Goal: Task Accomplishment & Management: Manage account settings

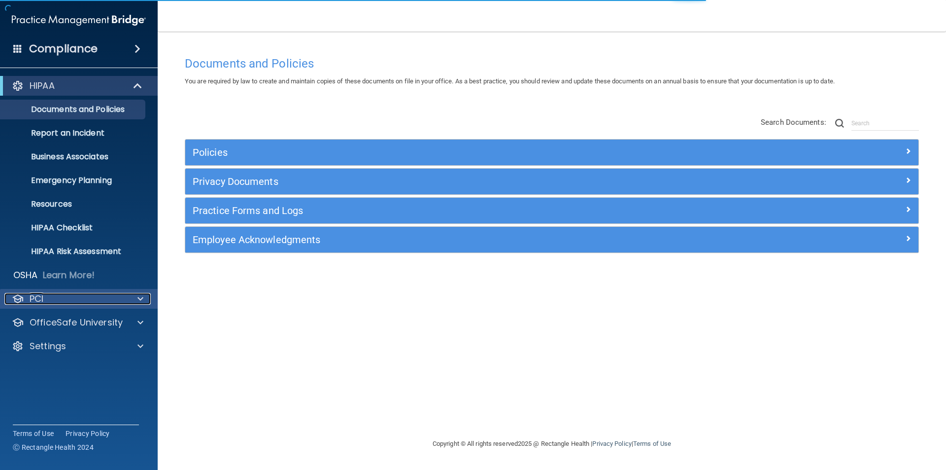
click at [138, 298] on span at bounding box center [141, 299] width 6 height 12
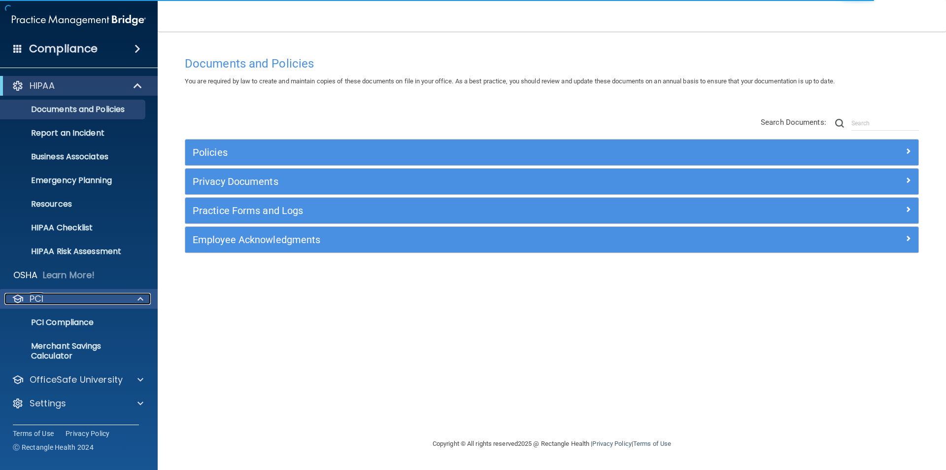
click at [138, 298] on span at bounding box center [141, 299] width 6 height 12
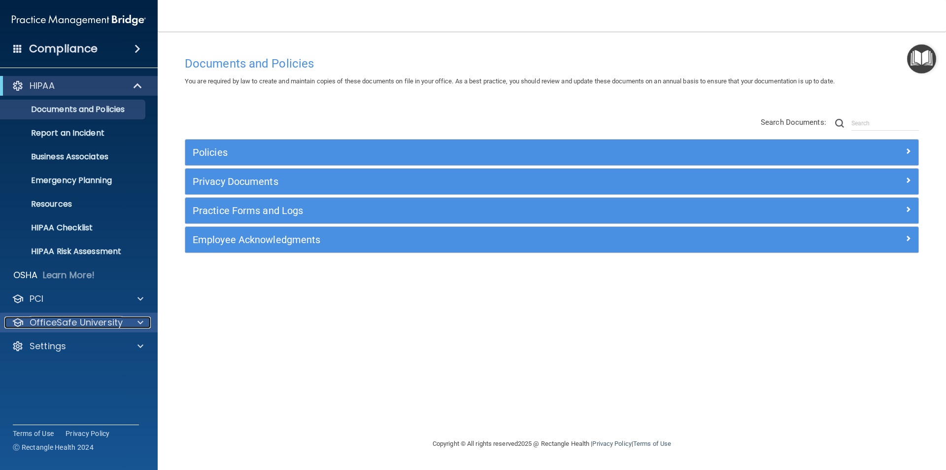
click at [138, 322] on span at bounding box center [141, 322] width 6 height 12
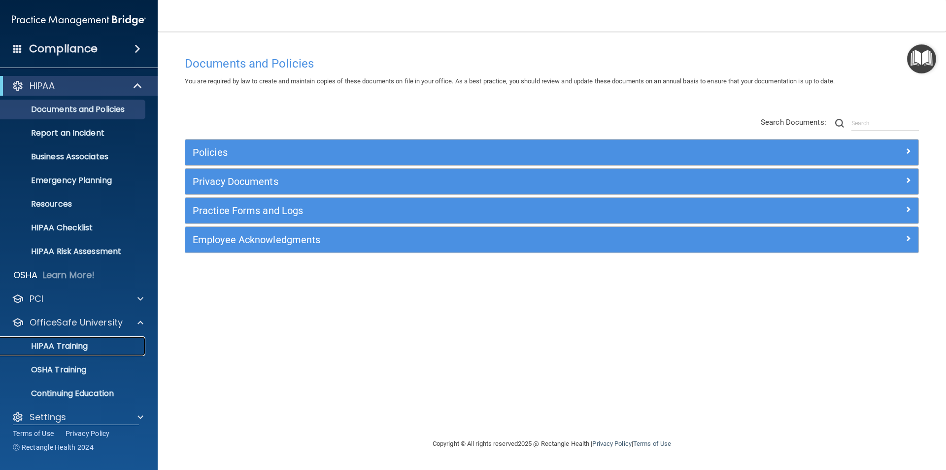
click at [54, 350] on p "HIPAA Training" at bounding box center [46, 346] width 81 height 10
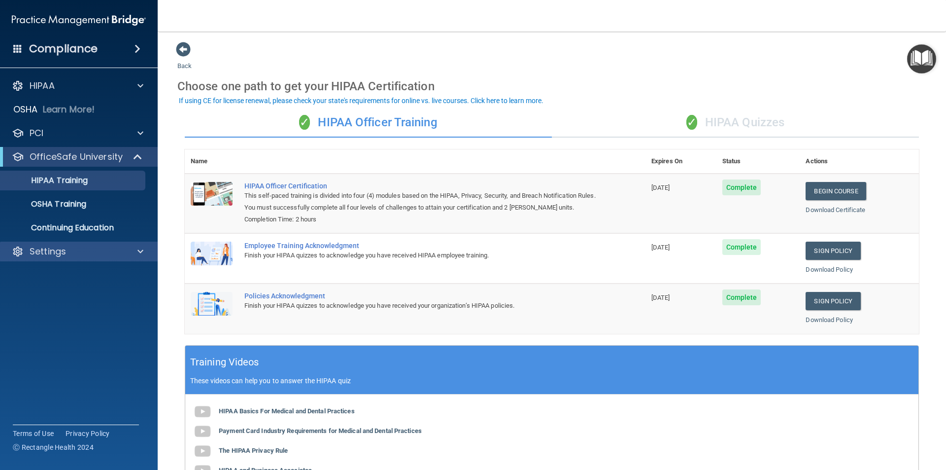
click at [140, 245] on div "Settings" at bounding box center [79, 252] width 158 height 20
click at [139, 251] on span at bounding box center [141, 251] width 6 height 12
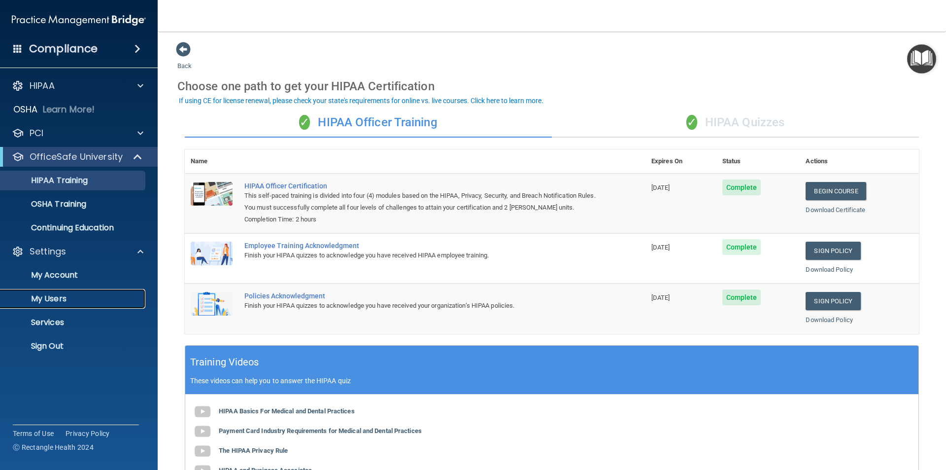
click at [57, 294] on p "My Users" at bounding box center [73, 299] width 135 height 10
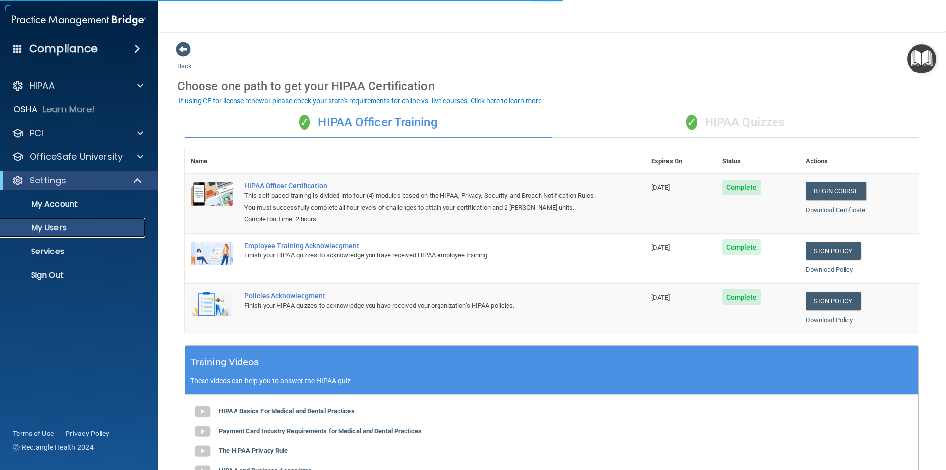
select select "20"
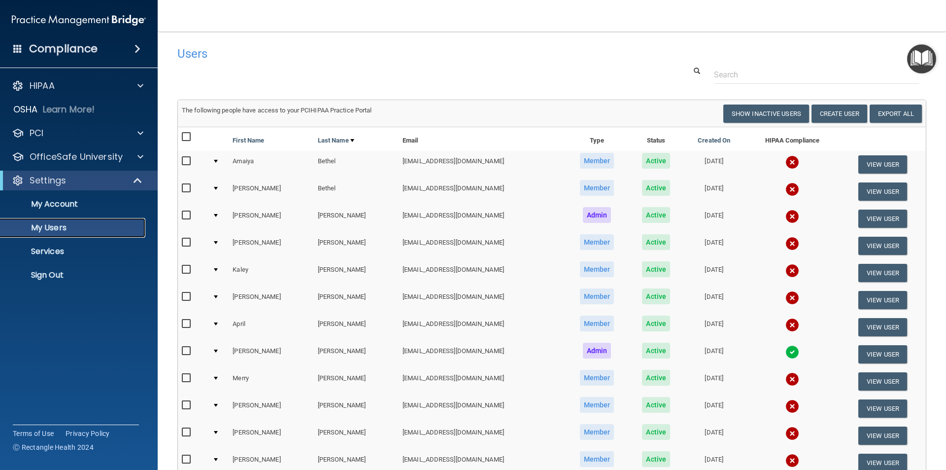
scroll to position [49, 0]
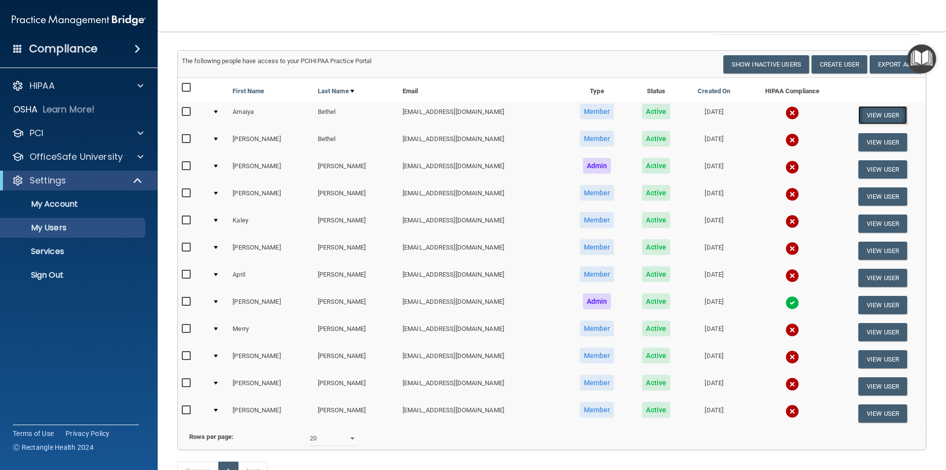
click at [868, 119] on button "View User" at bounding box center [883, 115] width 49 height 18
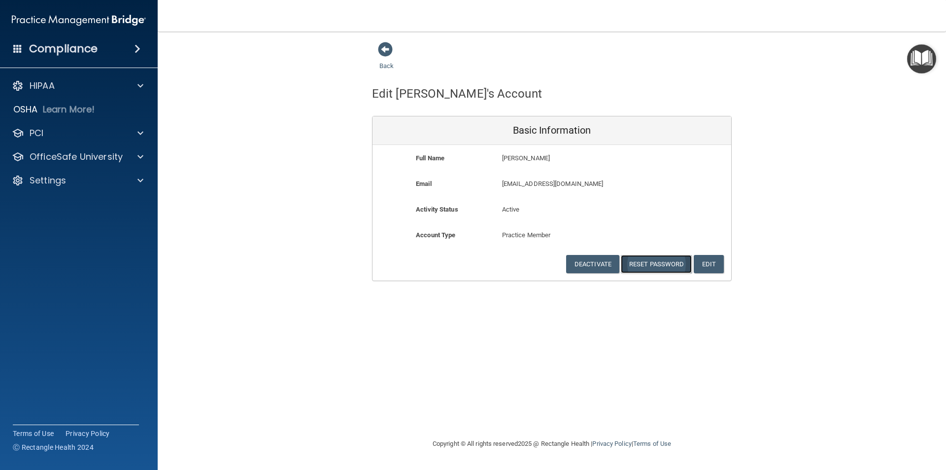
click at [659, 265] on button "Reset Password" at bounding box center [656, 264] width 71 height 18
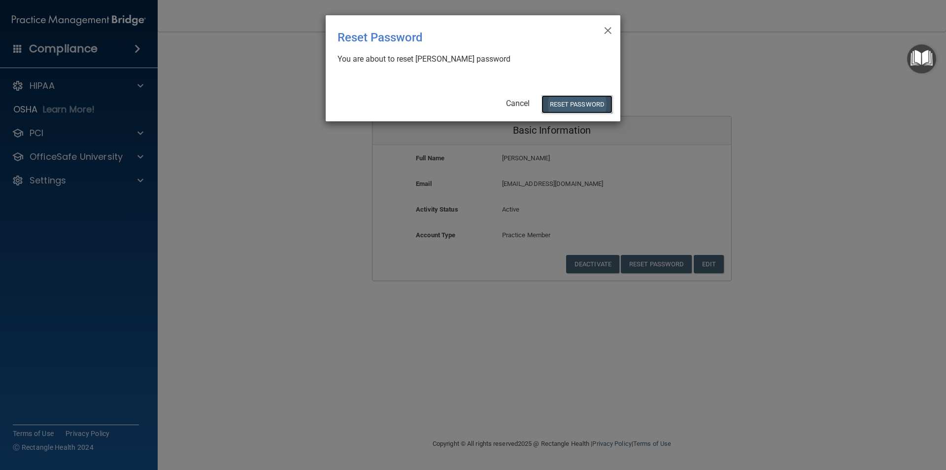
click at [588, 104] on button "Reset Password" at bounding box center [577, 104] width 71 height 18
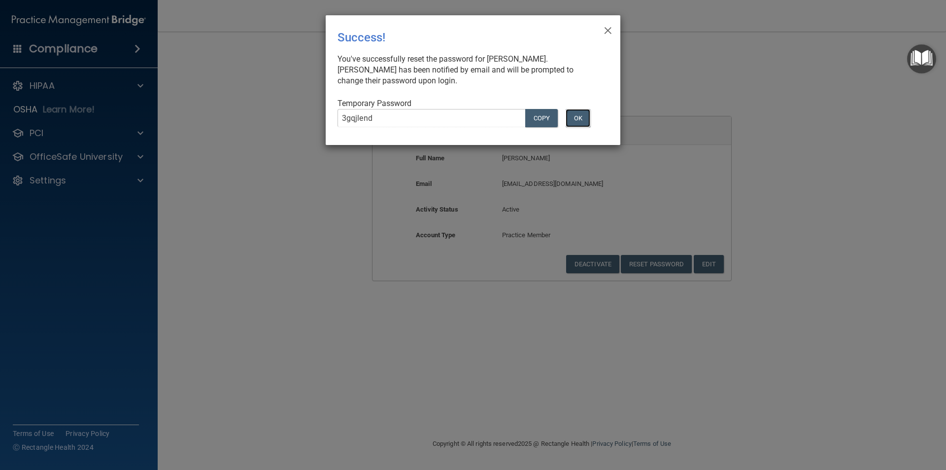
click at [582, 116] on button "OK" at bounding box center [578, 118] width 25 height 18
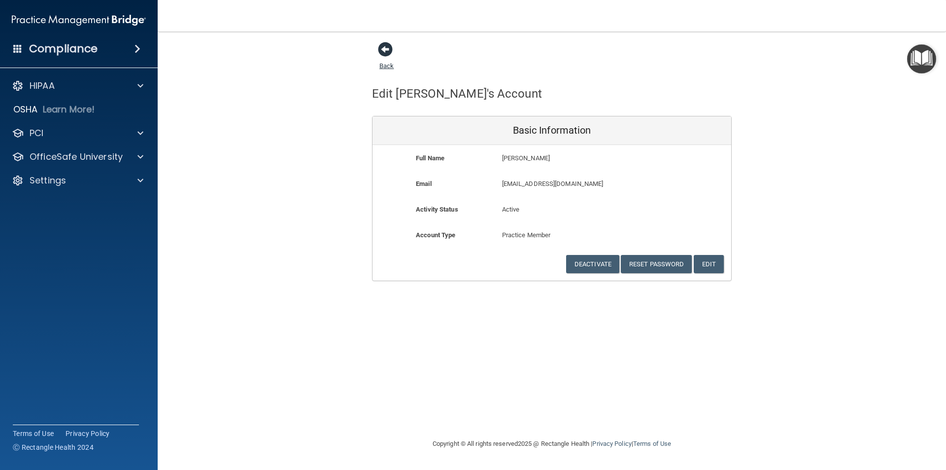
click at [392, 51] on span at bounding box center [385, 49] width 15 height 15
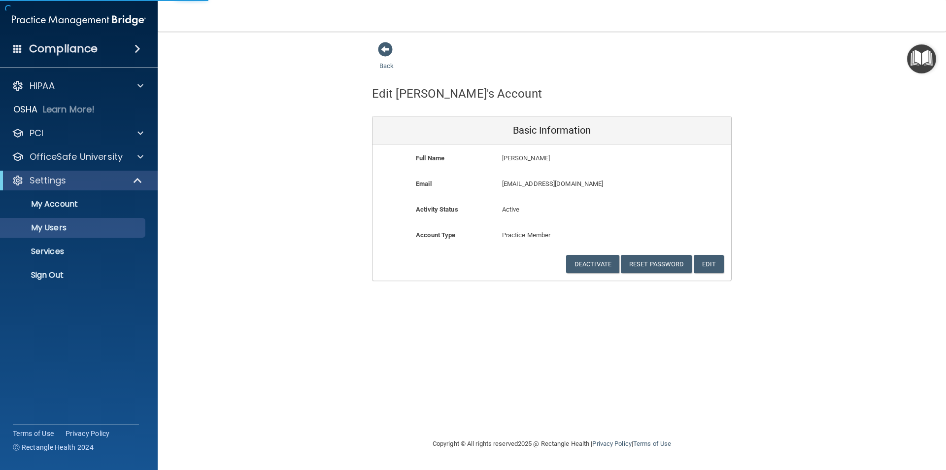
select select "20"
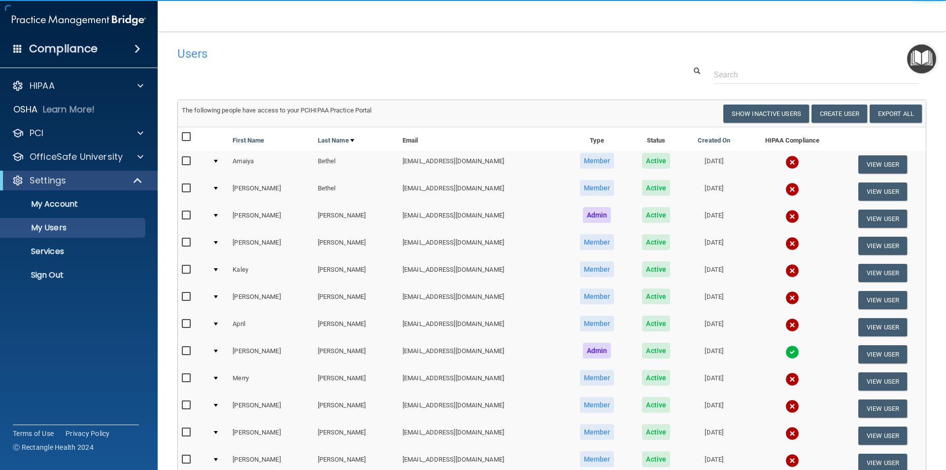
scroll to position [49, 0]
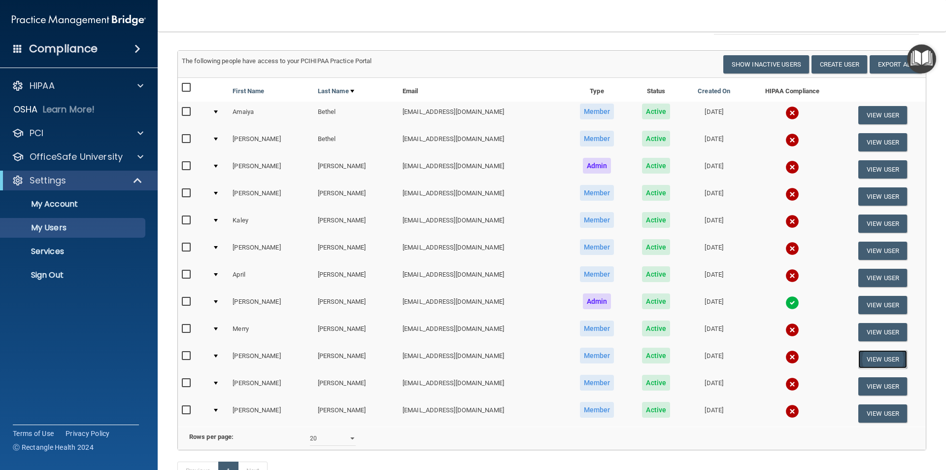
click at [859, 361] on button "View User" at bounding box center [883, 359] width 49 height 18
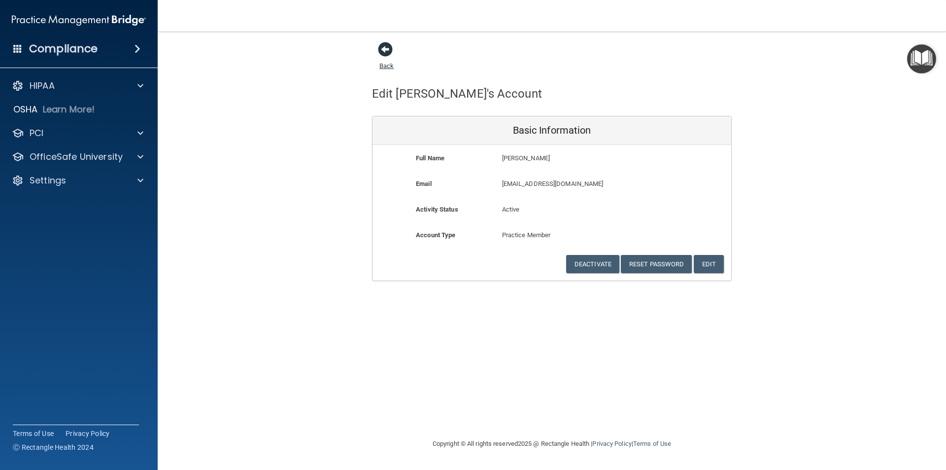
click at [385, 46] on span at bounding box center [385, 49] width 15 height 15
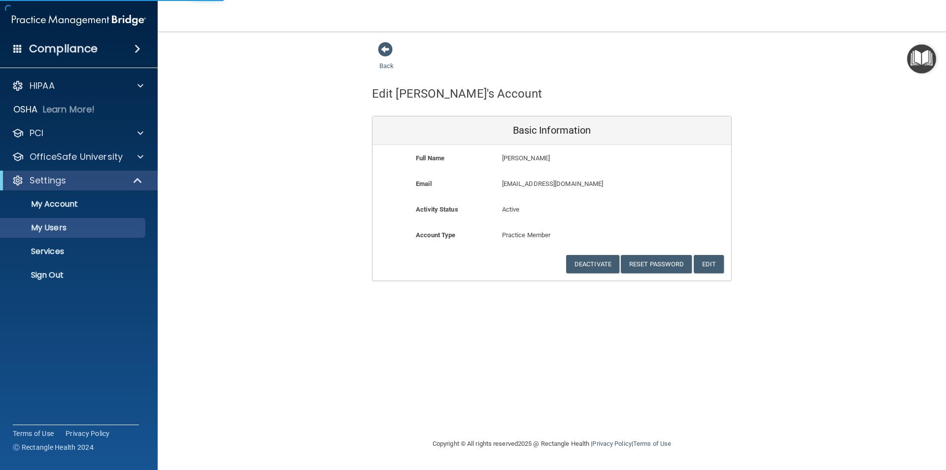
select select "20"
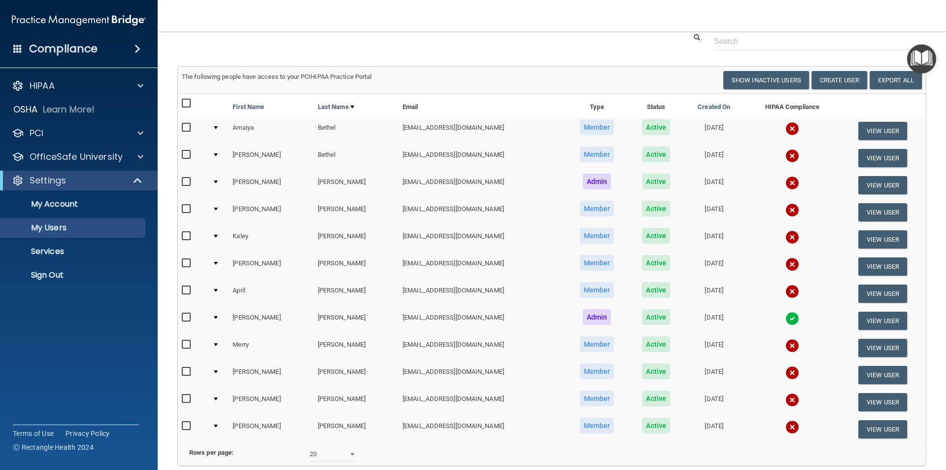
scroll to position [49, 0]
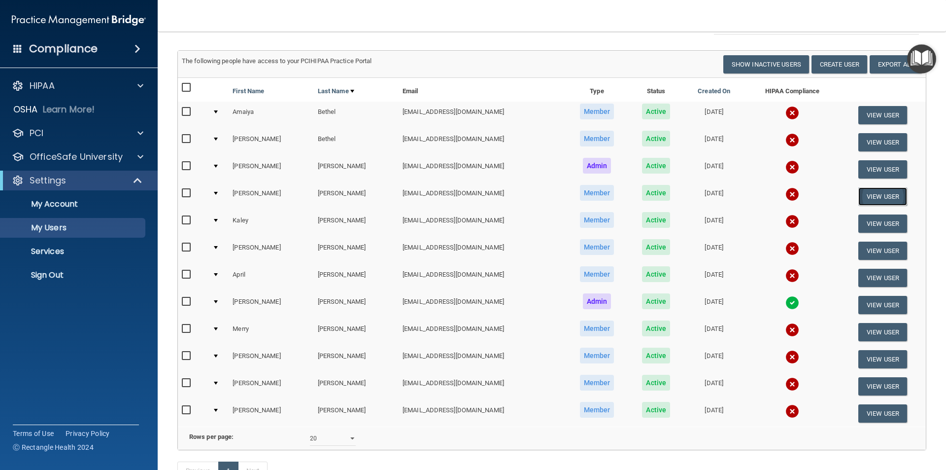
click at [870, 196] on button "View User" at bounding box center [883, 196] width 49 height 18
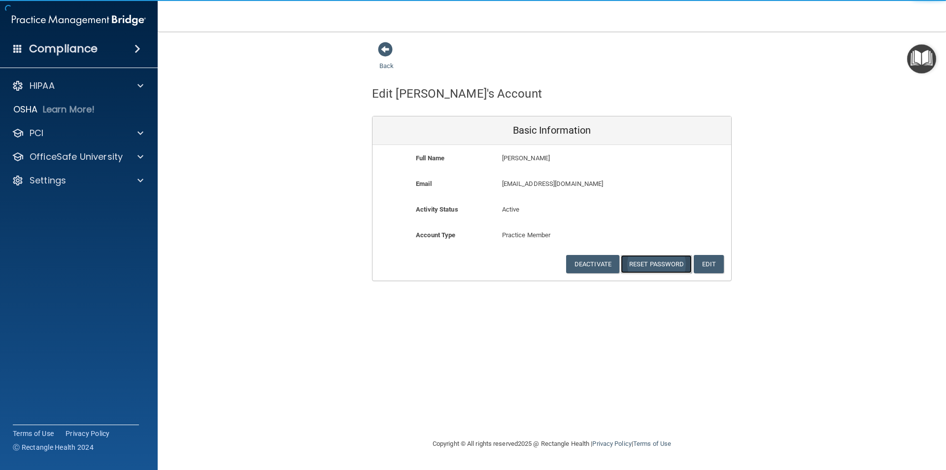
click at [661, 266] on button "Reset Password" at bounding box center [656, 264] width 71 height 18
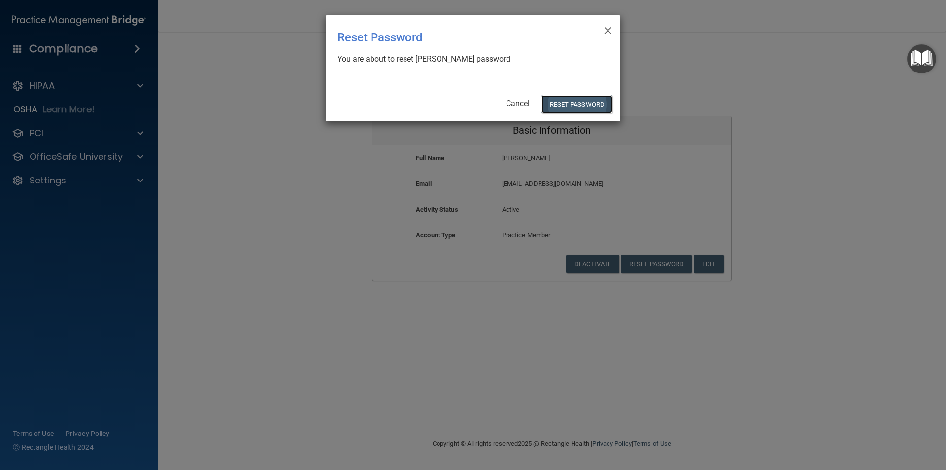
click at [588, 109] on button "Reset Password" at bounding box center [577, 104] width 71 height 18
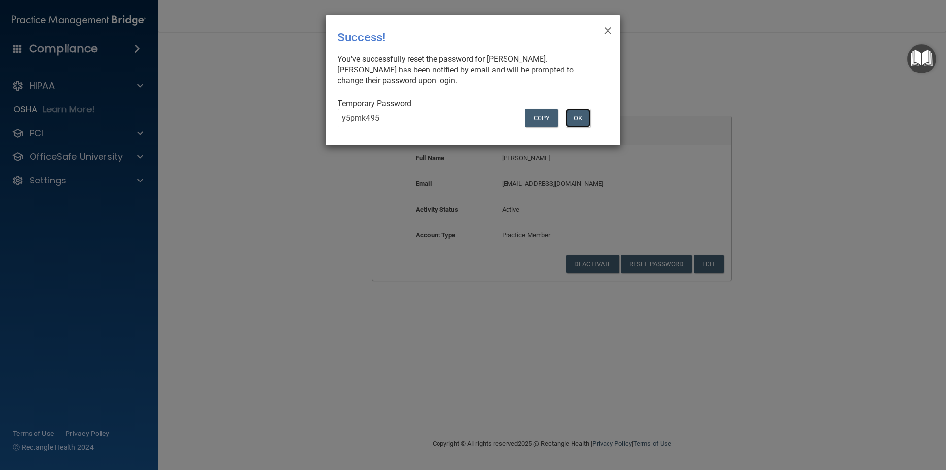
click at [578, 113] on button "OK" at bounding box center [578, 118] width 25 height 18
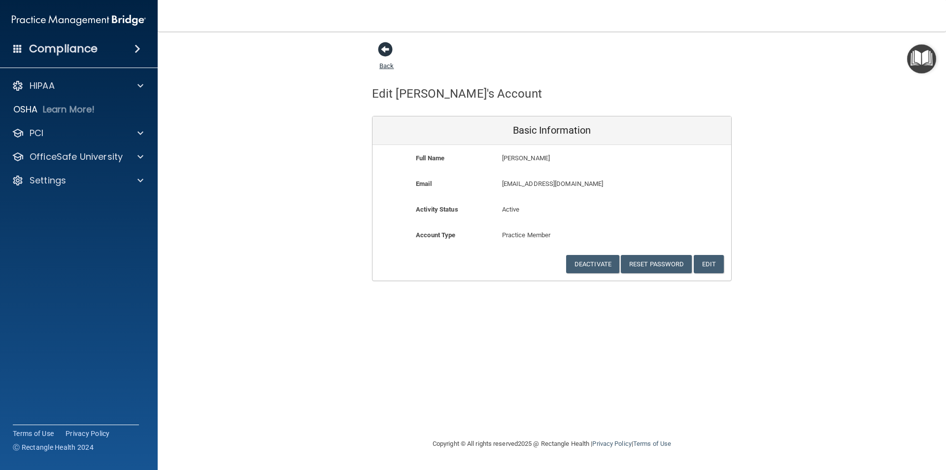
click at [379, 51] on div "Back" at bounding box center [402, 56] width 60 height 31
click at [385, 52] on span at bounding box center [385, 49] width 15 height 15
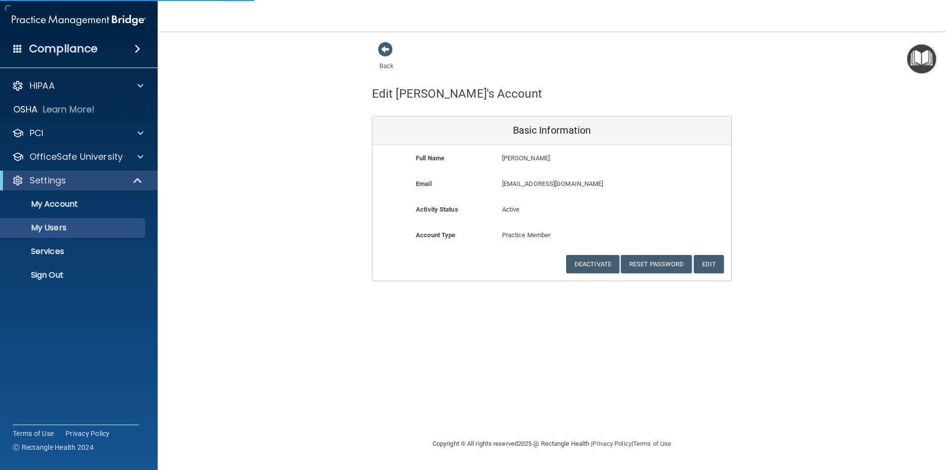
select select "20"
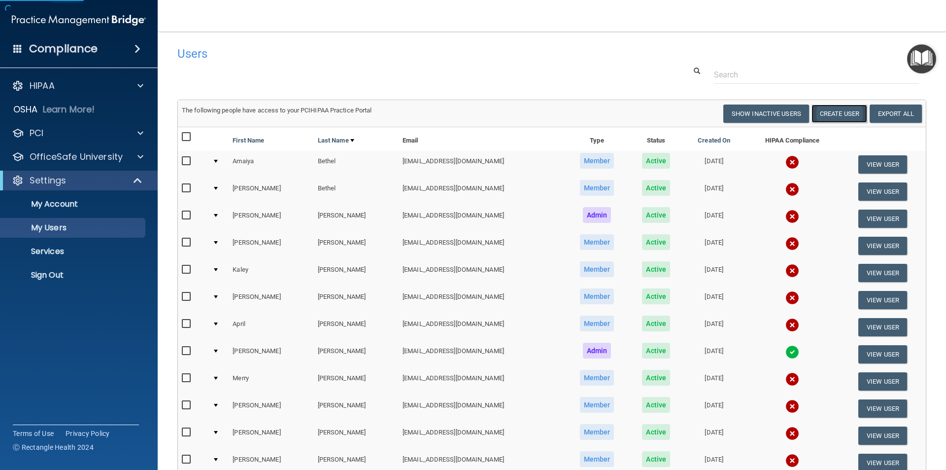
click at [825, 111] on button "Create User" at bounding box center [840, 113] width 56 height 18
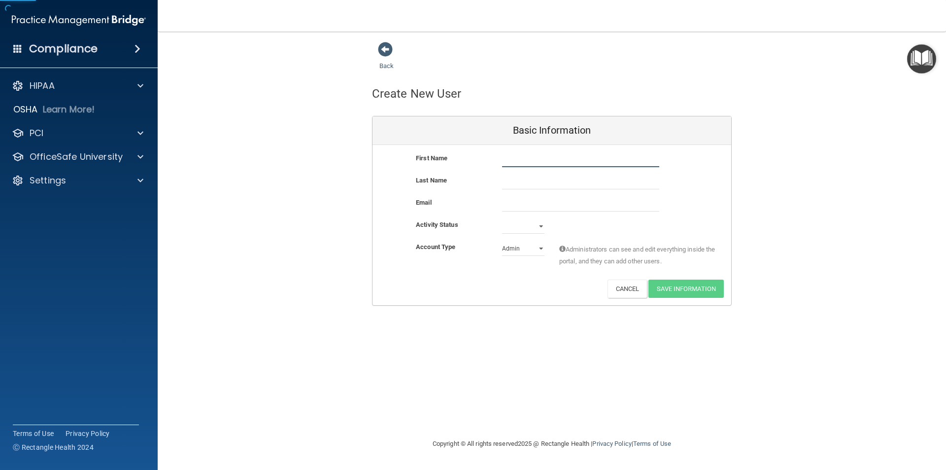
click at [544, 156] on input "text" at bounding box center [580, 159] width 157 height 15
type input "Carrie"
type input "Lowry"
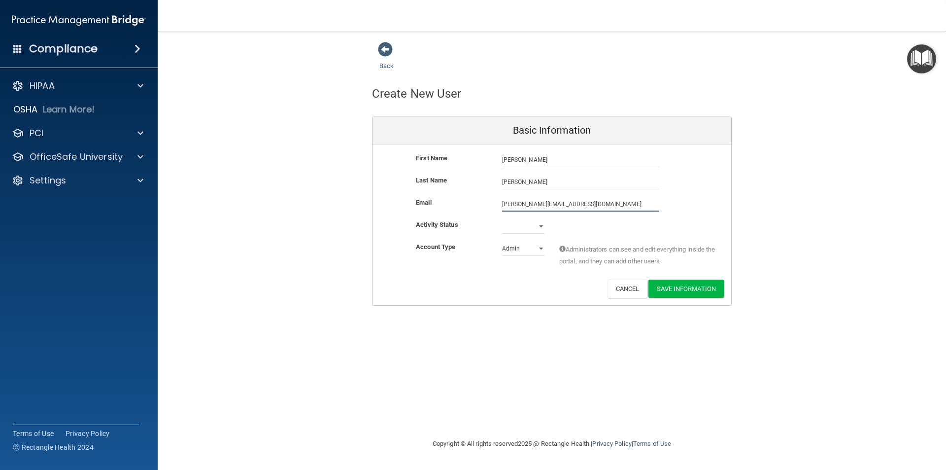
type input "carrie.lowry94@icloud.com"
click at [534, 225] on select "Active Inactive" at bounding box center [523, 226] width 42 height 15
select select "active"
click at [502, 219] on select "Active Inactive" at bounding box center [523, 226] width 42 height 15
click at [535, 248] on select "Admin Member" at bounding box center [523, 248] width 42 height 15
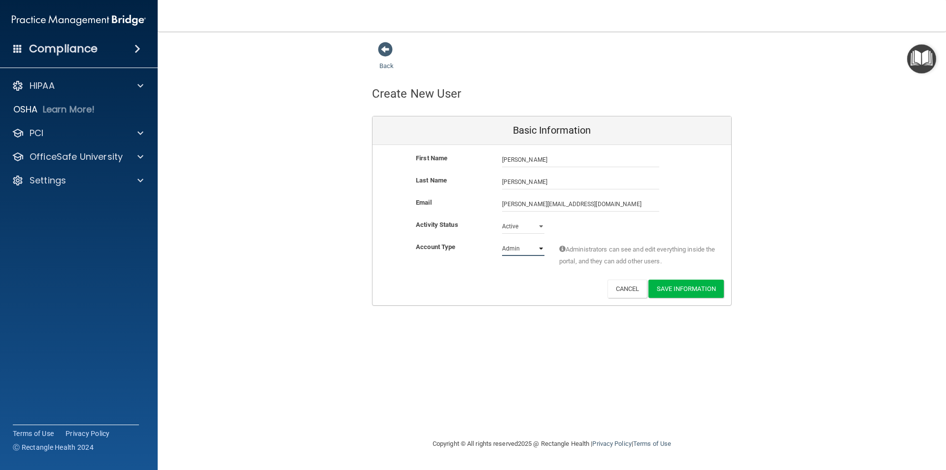
select select "practice_member"
click at [502, 241] on select "Admin Member" at bounding box center [523, 248] width 42 height 15
click at [695, 295] on button "Save Information" at bounding box center [686, 288] width 75 height 18
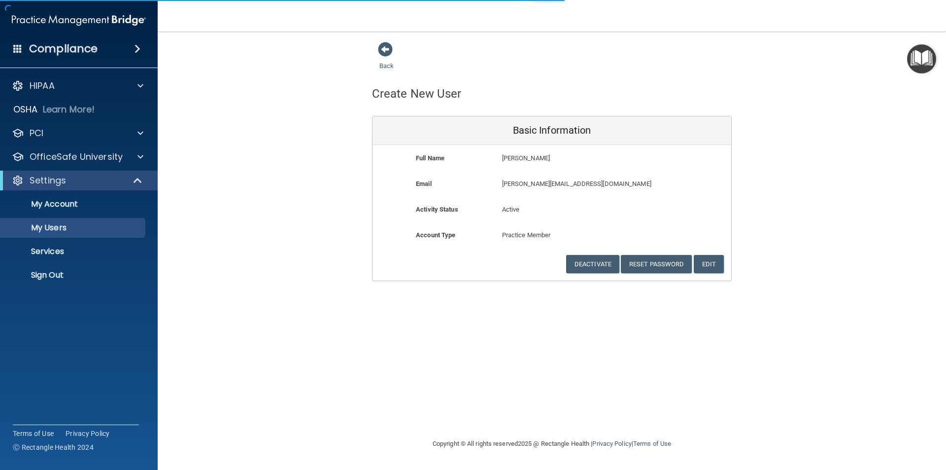
select select "20"
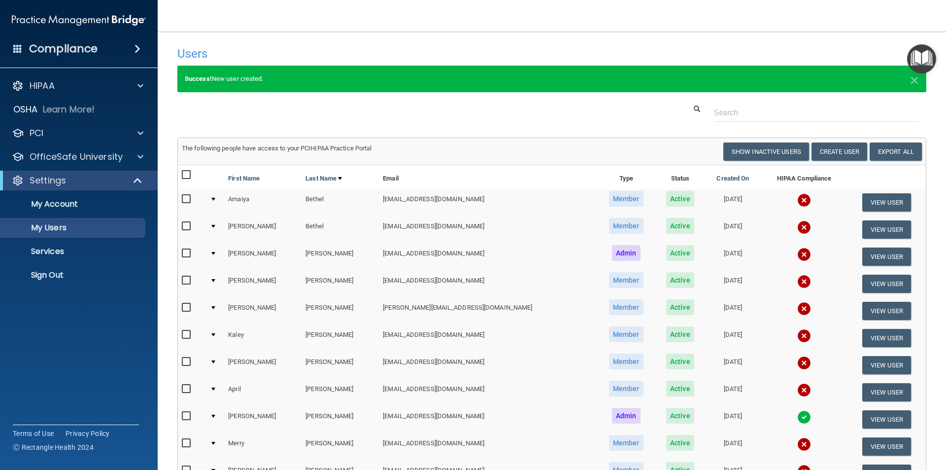
click at [636, 37] on main "Users Success! New user created. × Error! The user couldn't be created. × Succe…" at bounding box center [552, 251] width 789 height 438
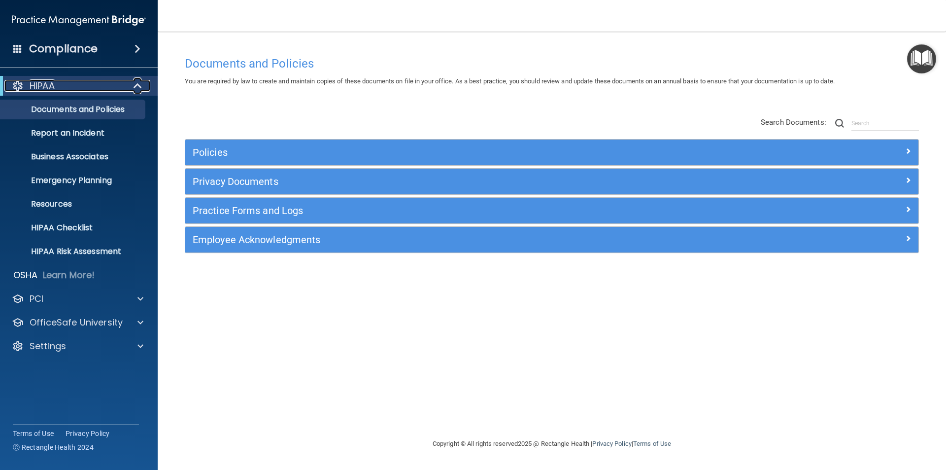
click at [137, 83] on span at bounding box center [139, 86] width 8 height 12
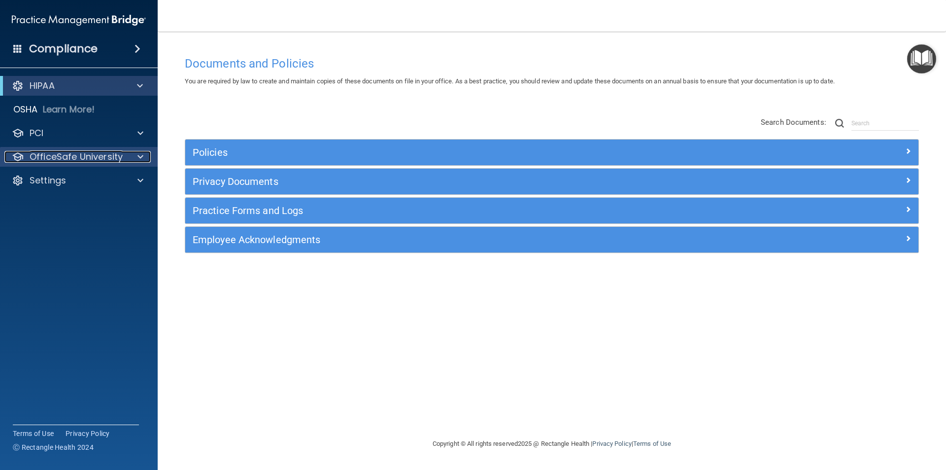
click at [140, 159] on span at bounding box center [141, 157] width 6 height 12
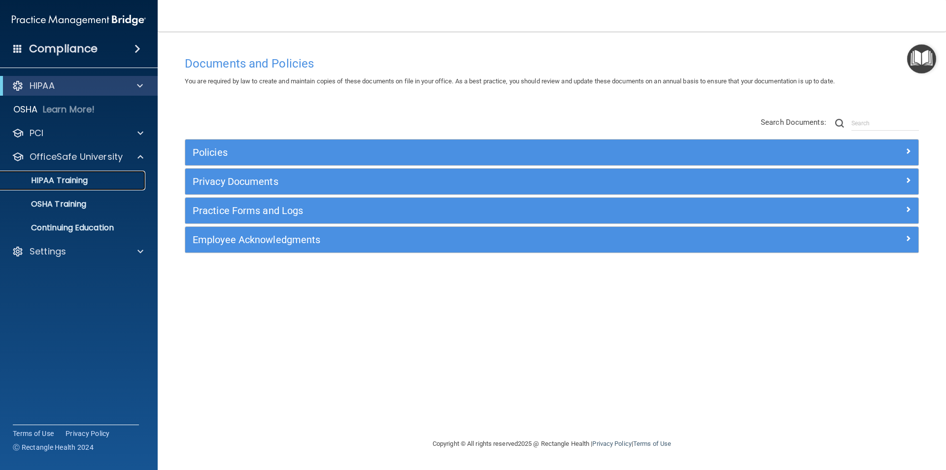
click at [55, 178] on p "HIPAA Training" at bounding box center [46, 180] width 81 height 10
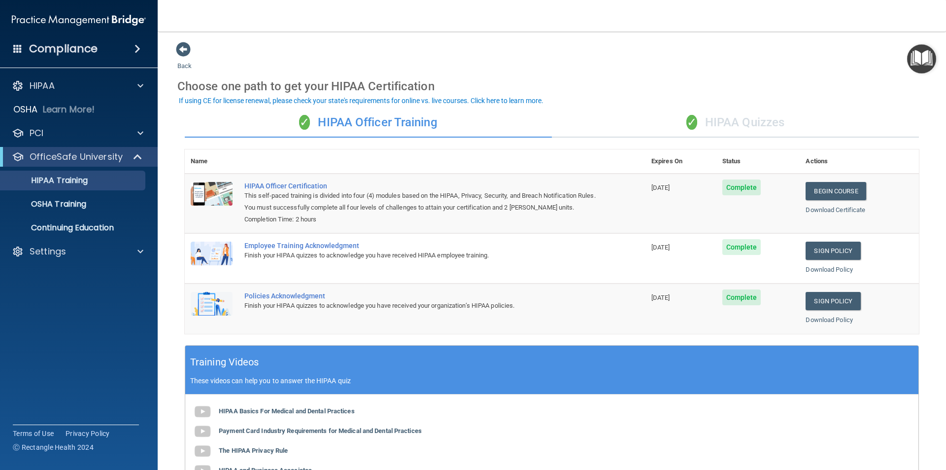
click at [761, 124] on div "✓ HIPAA Quizzes" at bounding box center [735, 123] width 367 height 30
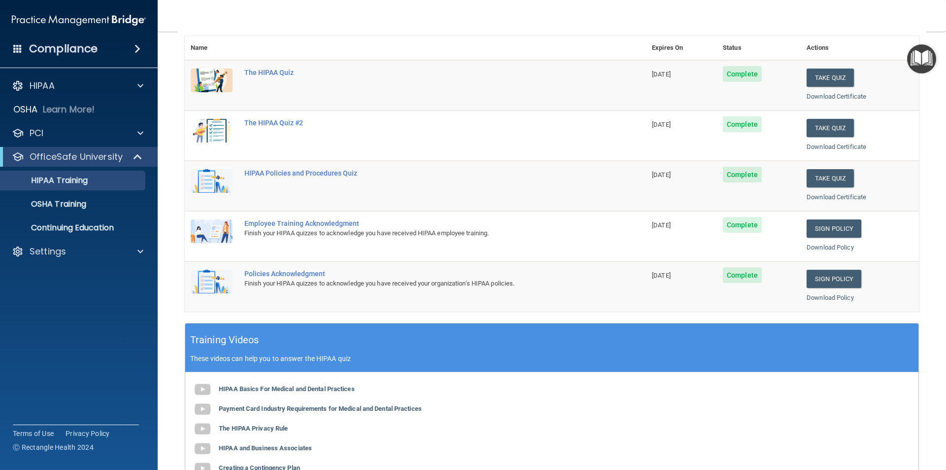
scroll to position [26, 0]
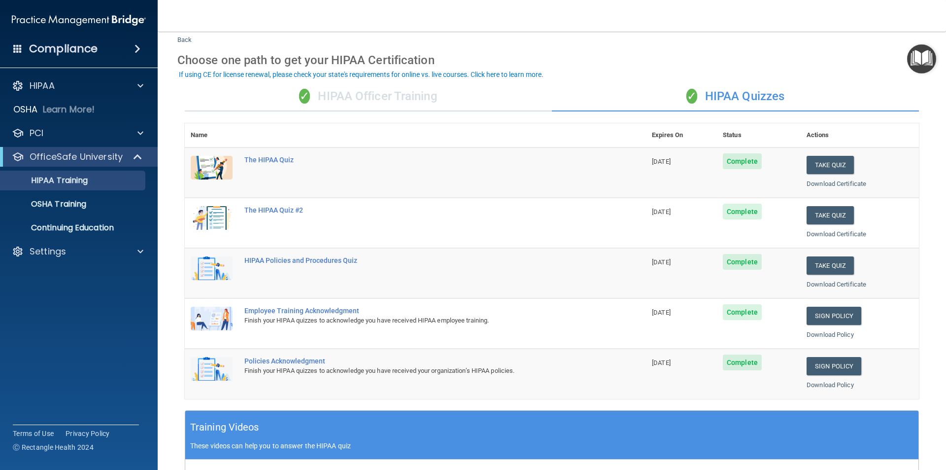
click at [477, 75] on div "If using CE for license renewal, please check your state's requirements for onl…" at bounding box center [361, 74] width 365 height 7
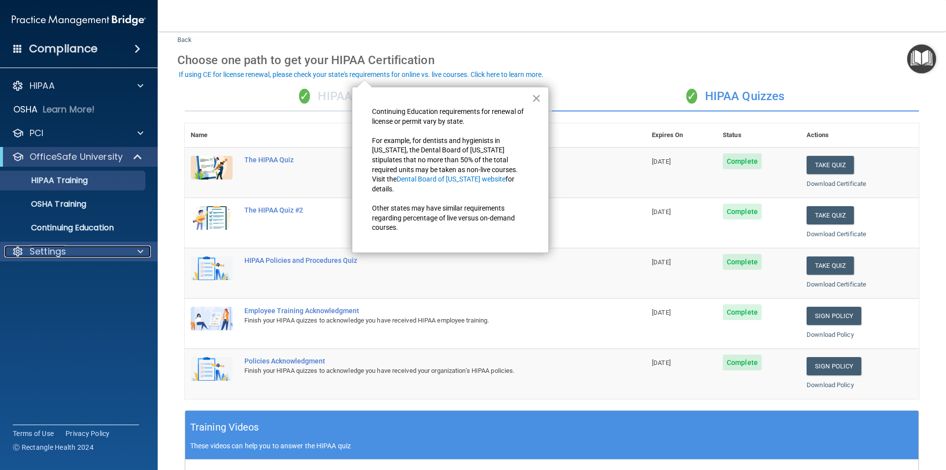
click at [57, 252] on p "Settings" at bounding box center [48, 251] width 36 height 12
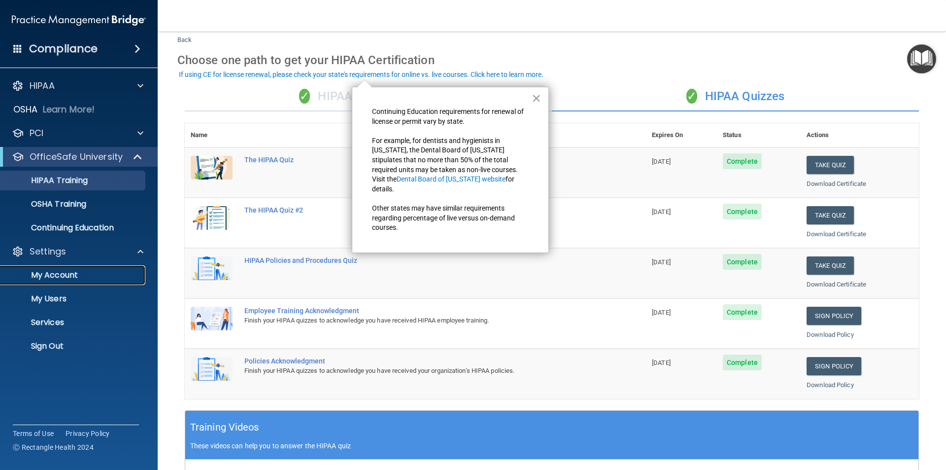
click at [71, 275] on p "My Account" at bounding box center [73, 275] width 135 height 10
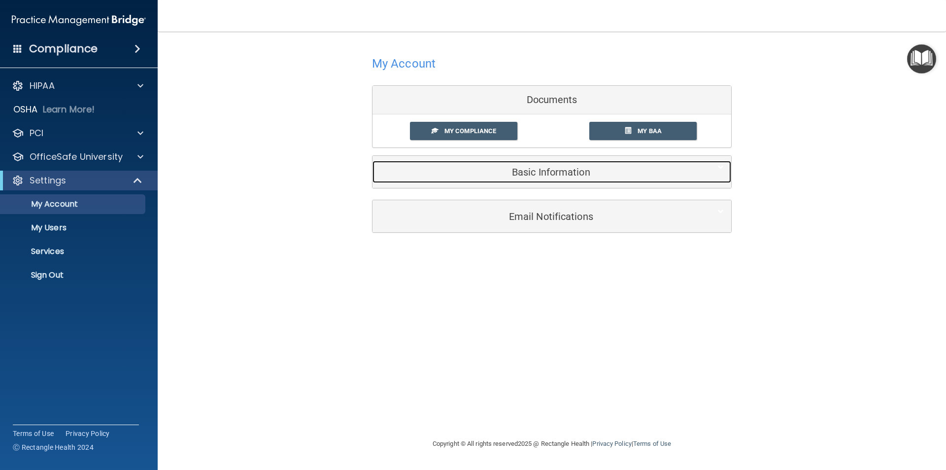
click at [562, 172] on h5 "Basic Information" at bounding box center [537, 172] width 314 height 11
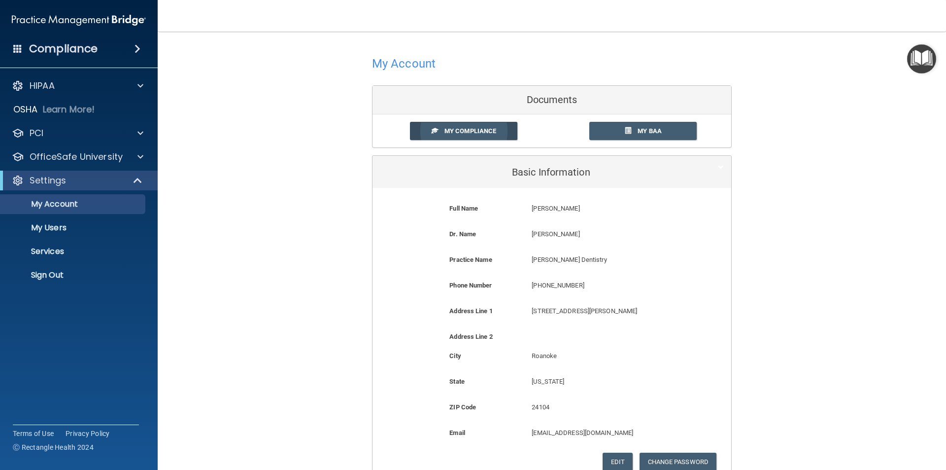
click at [471, 138] on link "My Compliance" at bounding box center [464, 131] width 108 height 18
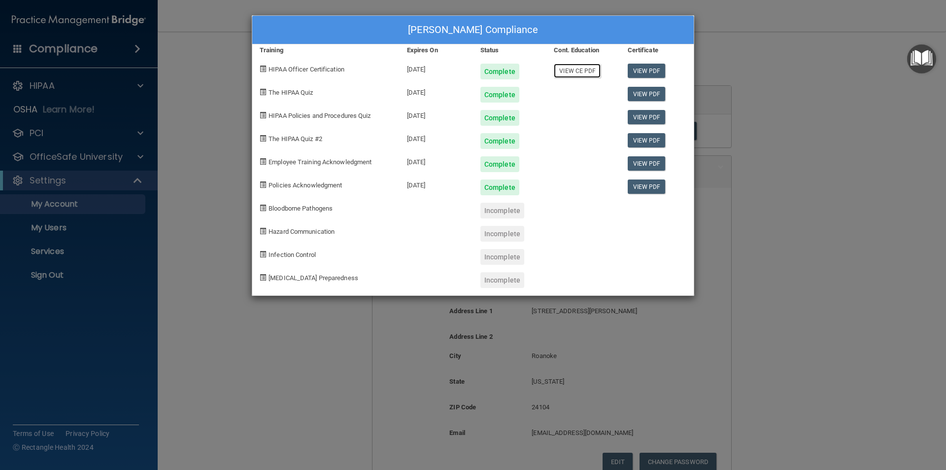
click at [571, 71] on link "View CE PDF" at bounding box center [577, 71] width 47 height 14
